Goal: Task Accomplishment & Management: Manage account settings

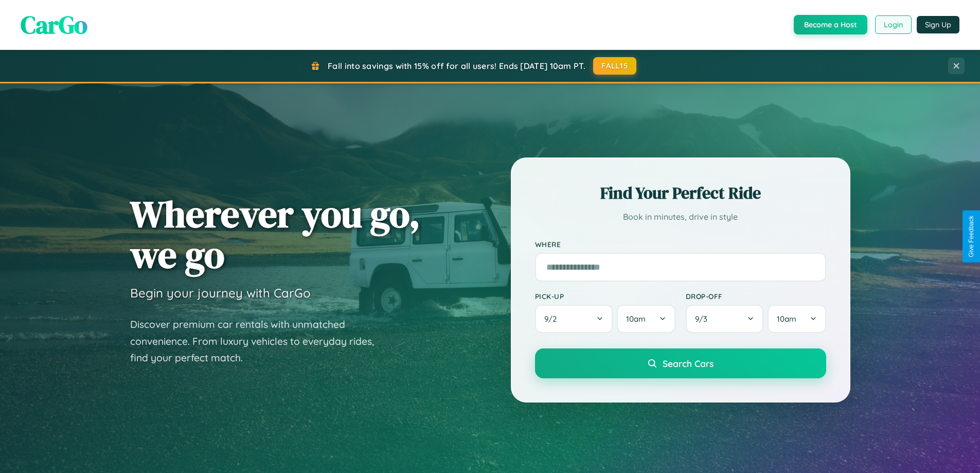
click at [893, 25] on button "Login" at bounding box center [893, 24] width 37 height 19
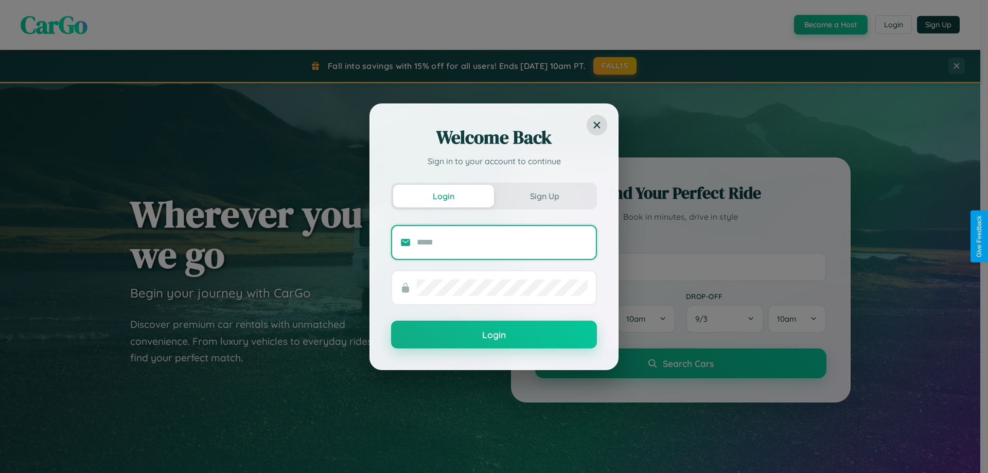
click at [502, 242] on input "text" at bounding box center [502, 242] width 171 height 16
type input "**********"
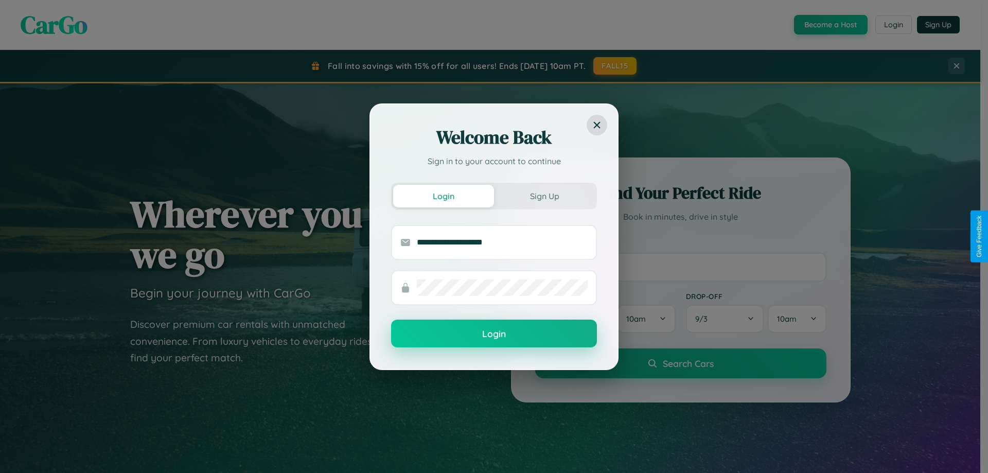
click at [494, 334] on button "Login" at bounding box center [494, 333] width 206 height 28
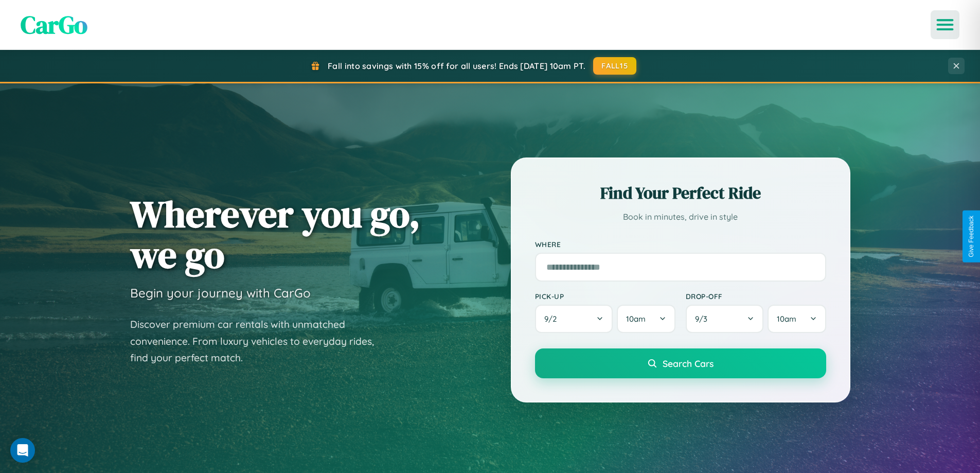
click at [945, 25] on icon "Open menu" at bounding box center [945, 24] width 15 height 9
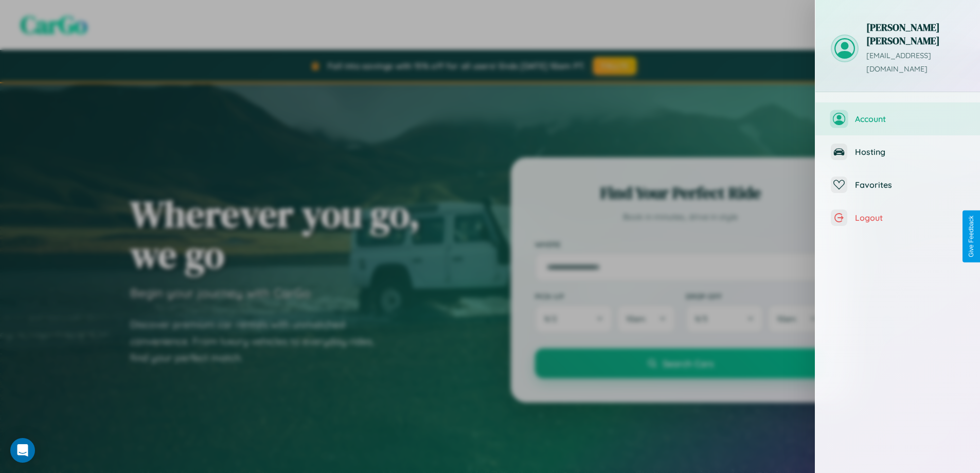
click at [898, 114] on span "Account" at bounding box center [910, 119] width 110 height 10
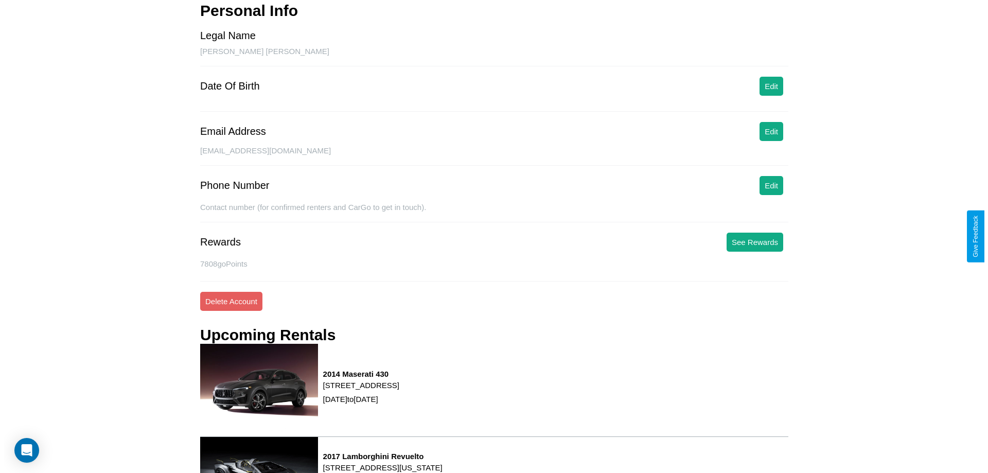
scroll to position [131, 0]
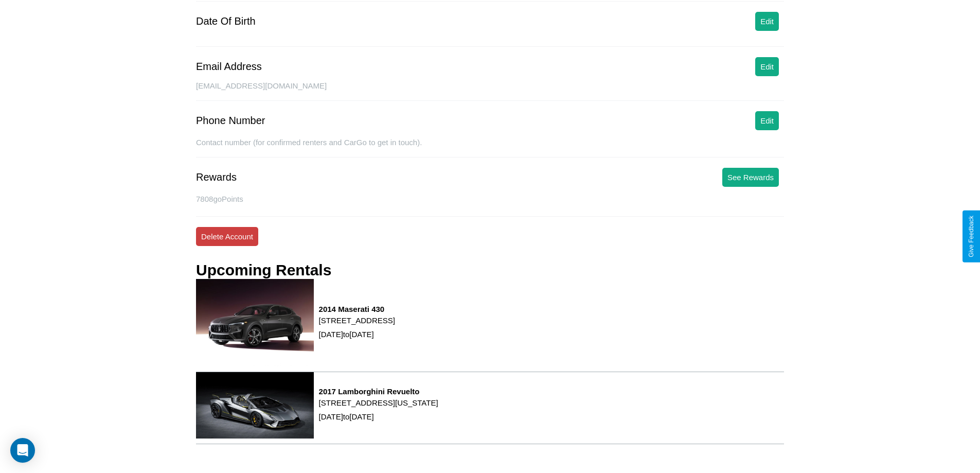
click at [227, 236] on button "Delete Account" at bounding box center [227, 236] width 62 height 19
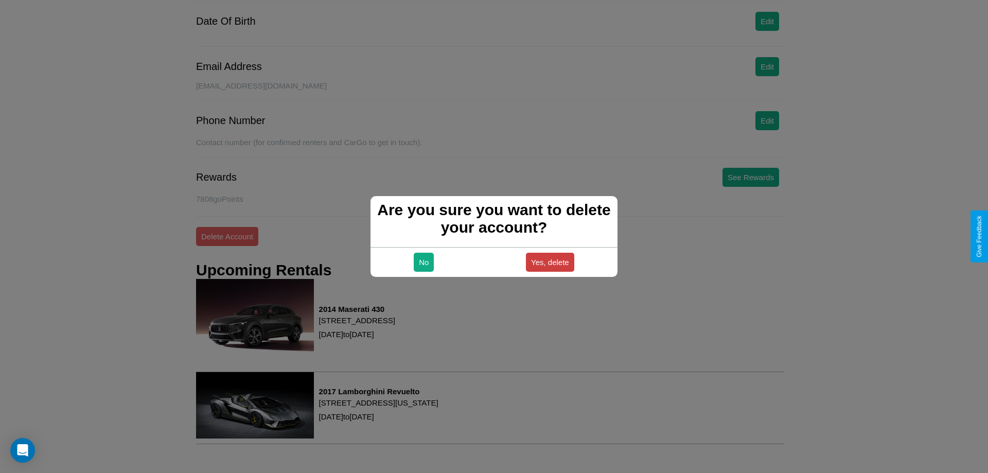
click at [549, 262] on button "Yes, delete" at bounding box center [550, 262] width 48 height 19
